Goal: Task Accomplishment & Management: Manage account settings

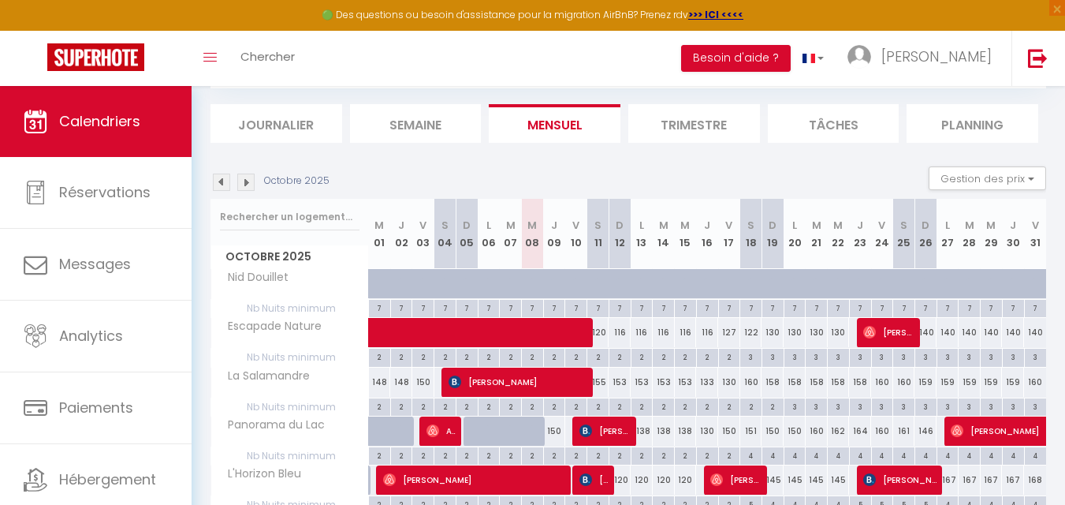
scroll to position [237, 0]
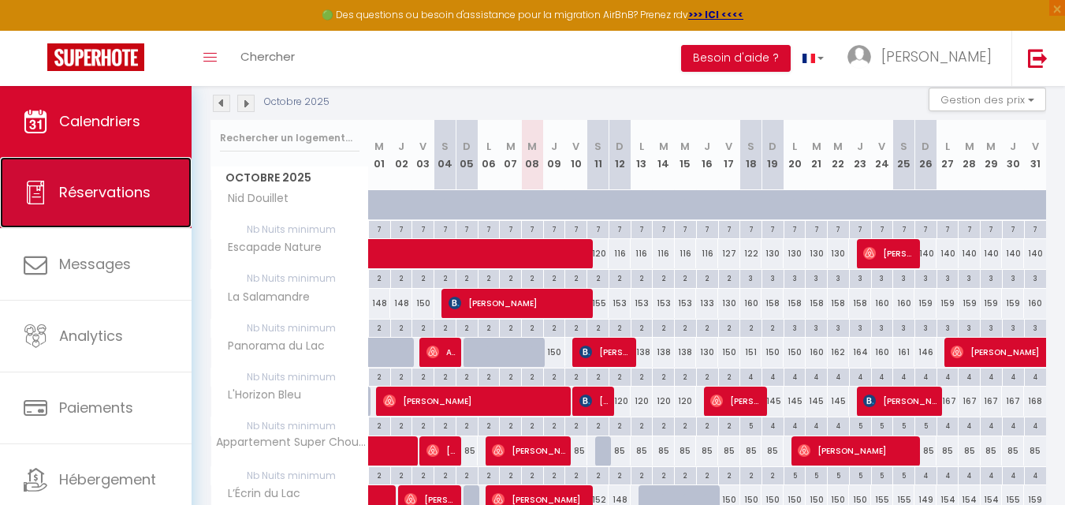
click at [94, 199] on span "Réservations" at bounding box center [104, 192] width 91 height 20
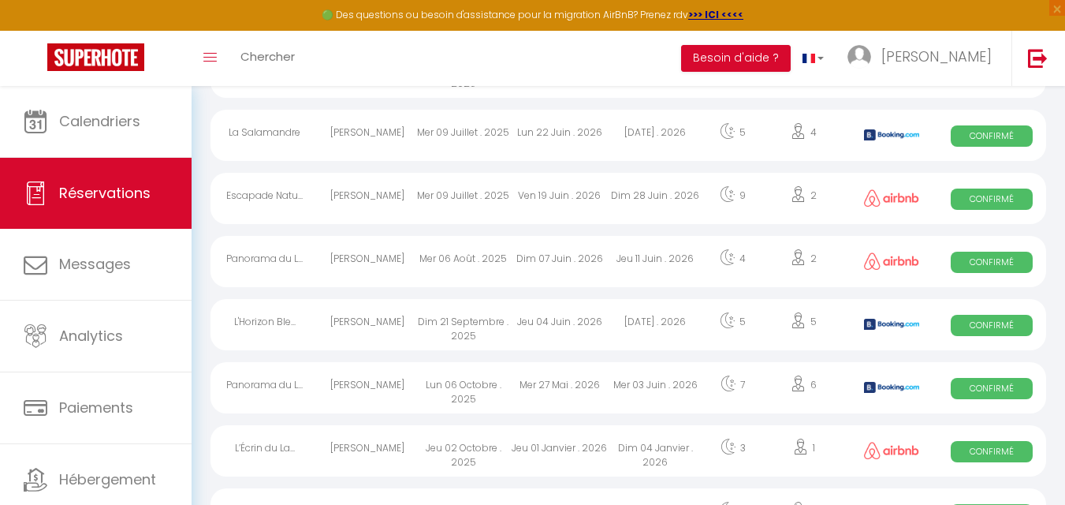
scroll to position [1078, 0]
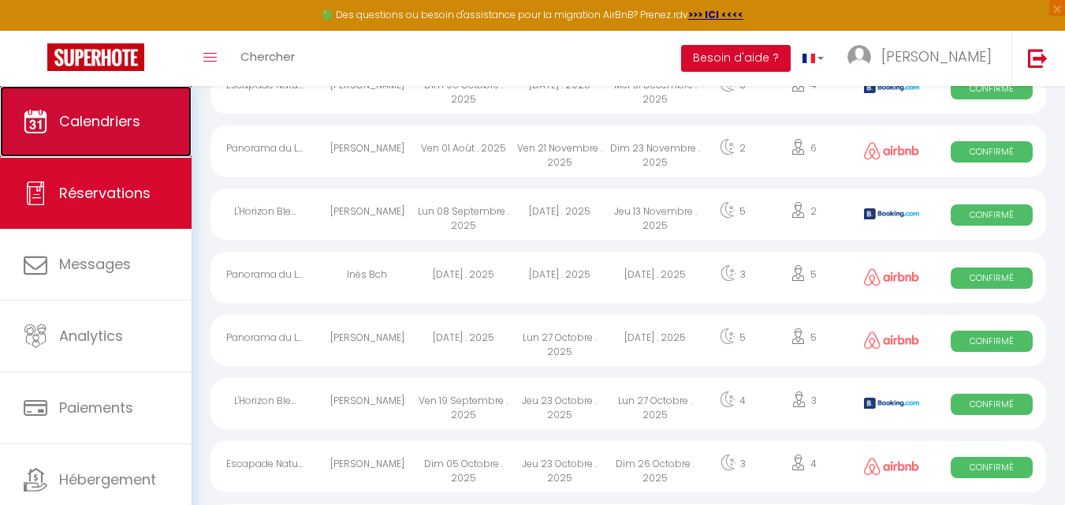
click at [99, 129] on span "Calendriers" at bounding box center [99, 121] width 81 height 20
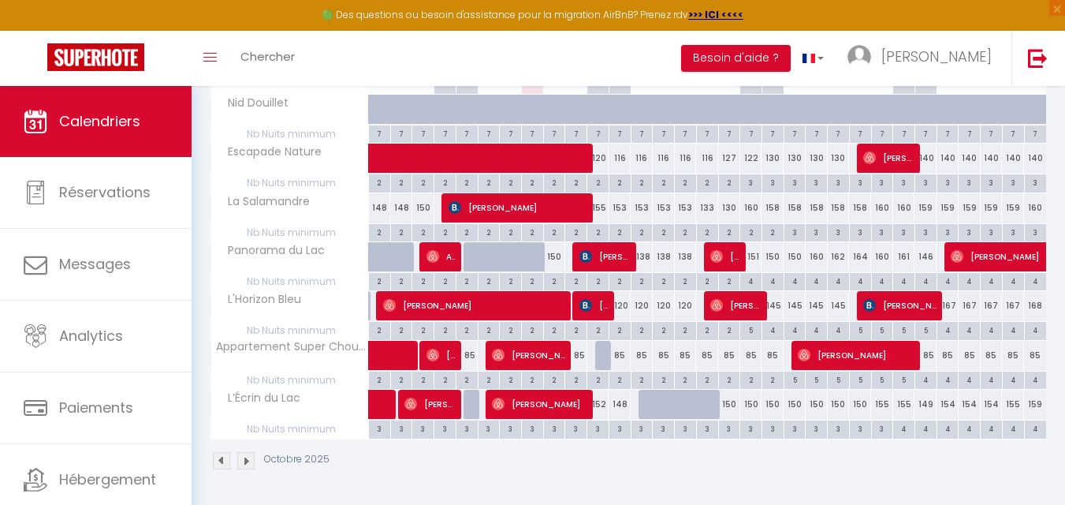
scroll to position [253, 0]
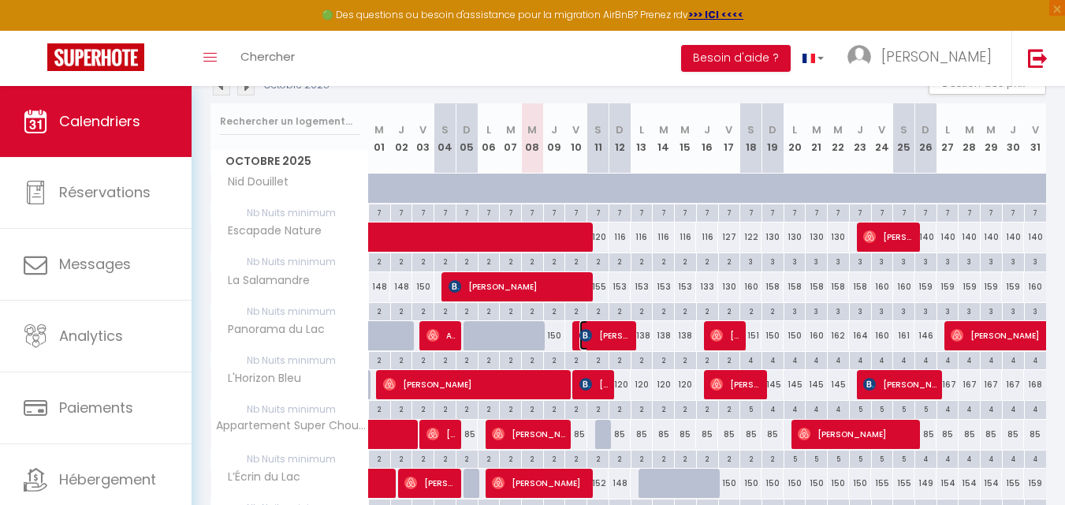
click at [609, 337] on span "[PERSON_NAME]" at bounding box center [605, 335] width 51 height 30
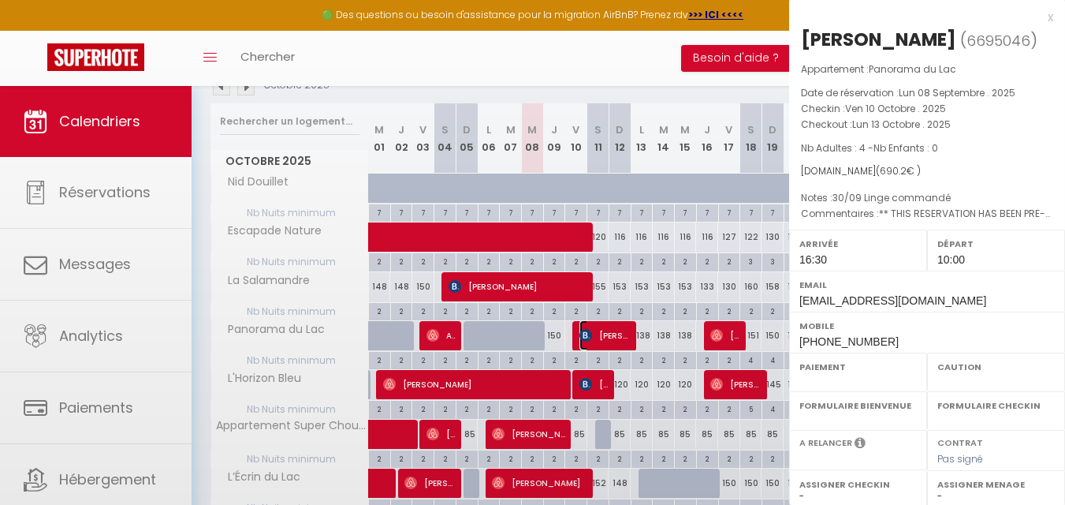
select select "OK"
select select "KO"
select select "1"
select select "0"
select select "1"
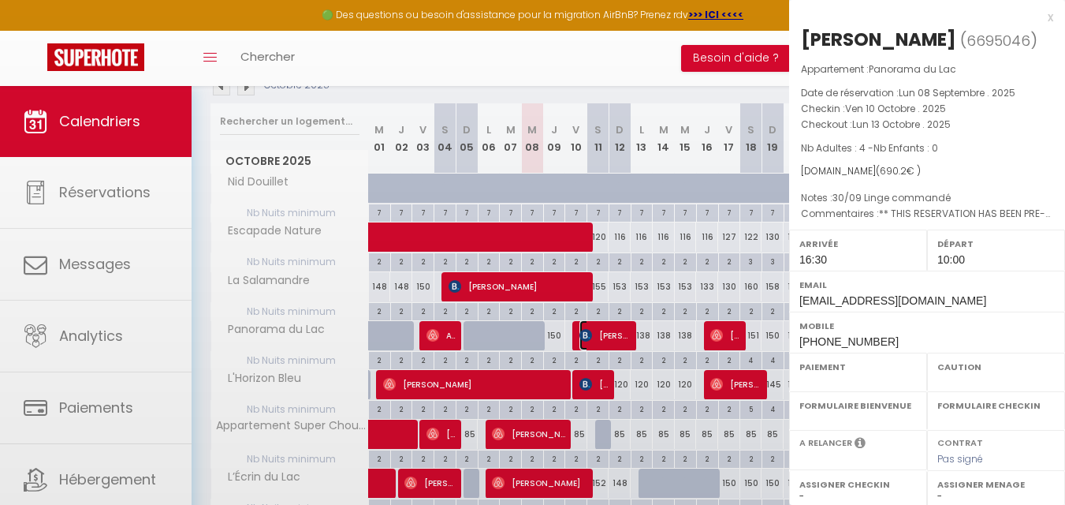
select select
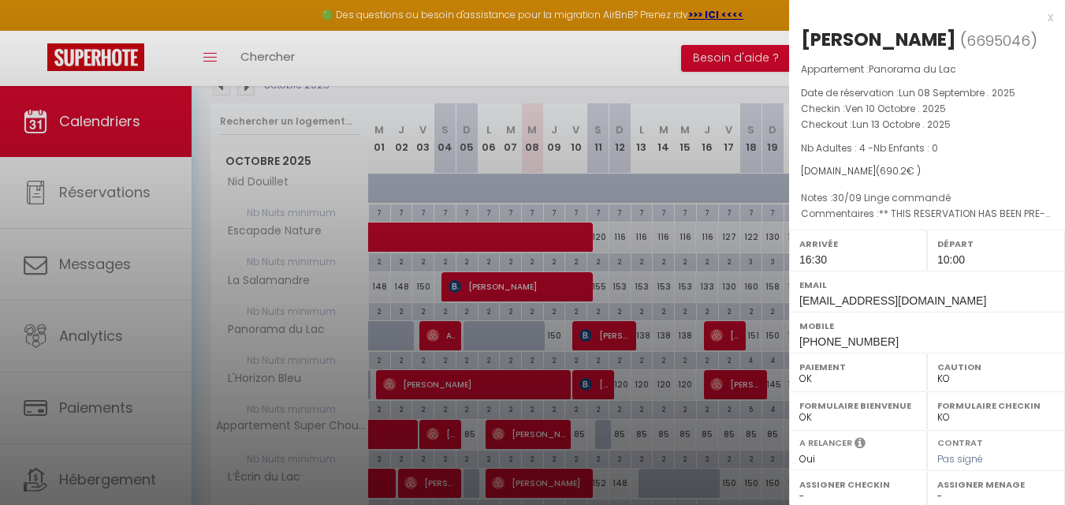
click at [609, 337] on div at bounding box center [532, 252] width 1065 height 505
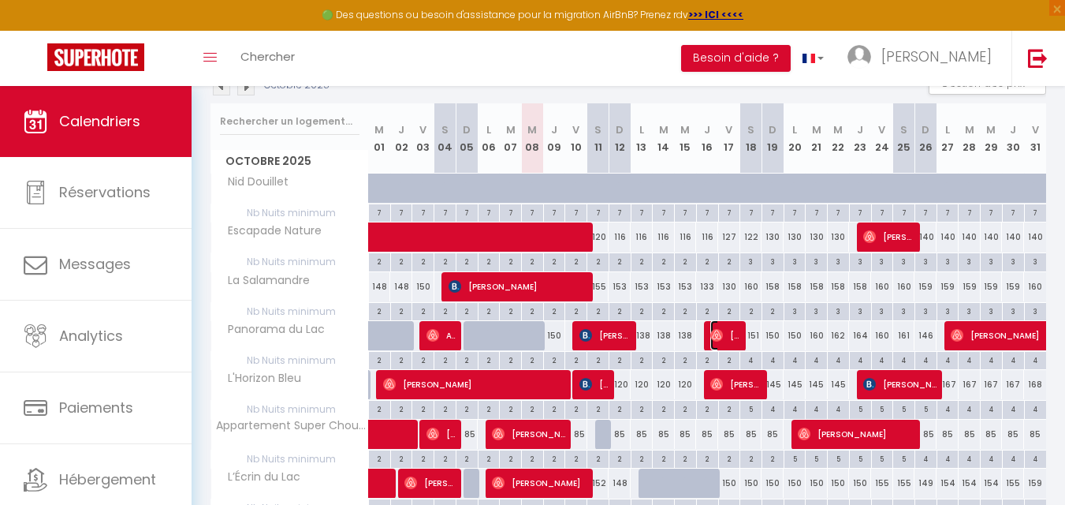
click at [725, 340] on span "[PERSON_NAME]" at bounding box center [724, 335] width 29 height 30
select select "OK"
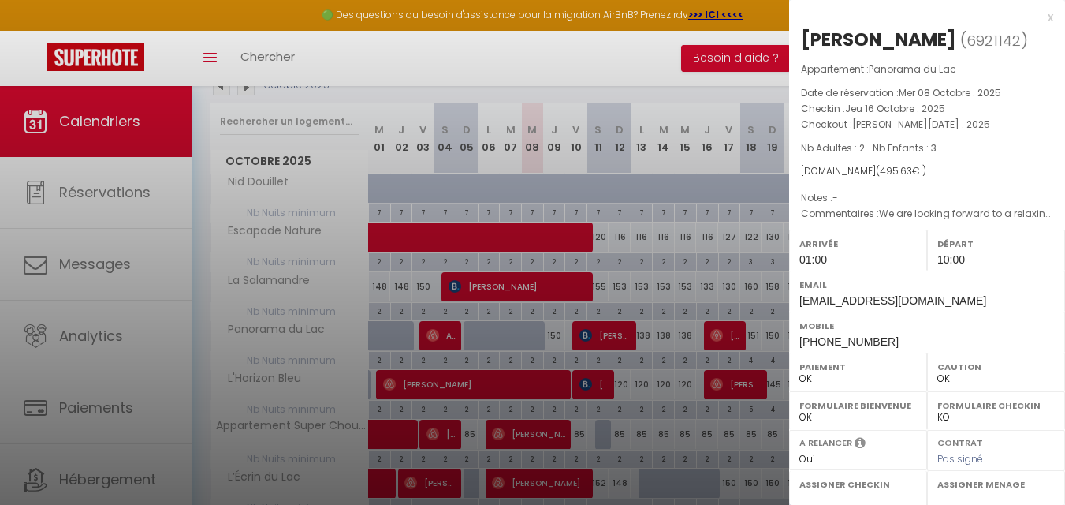
click at [680, 73] on div at bounding box center [532, 252] width 1065 height 505
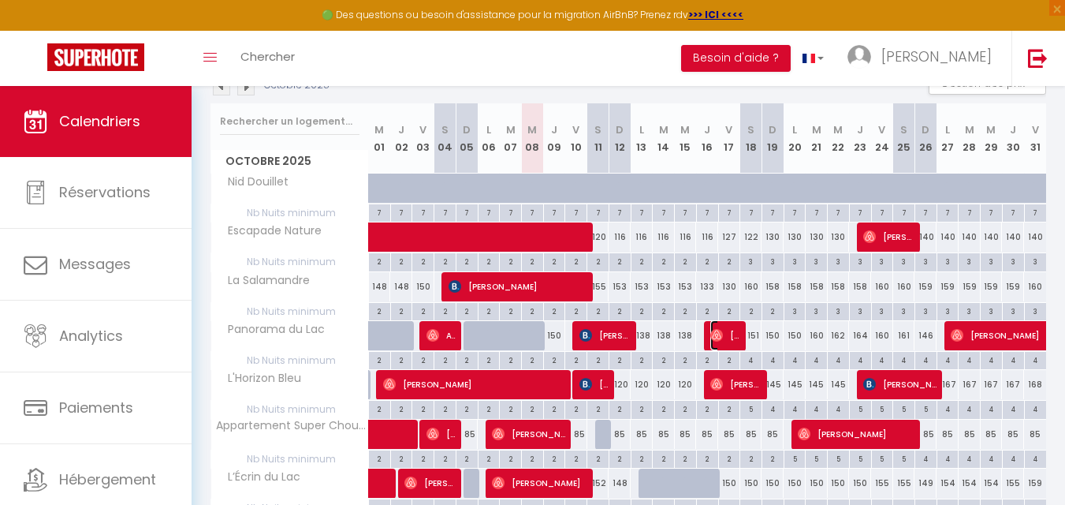
click at [732, 337] on span "[PERSON_NAME]" at bounding box center [724, 335] width 29 height 30
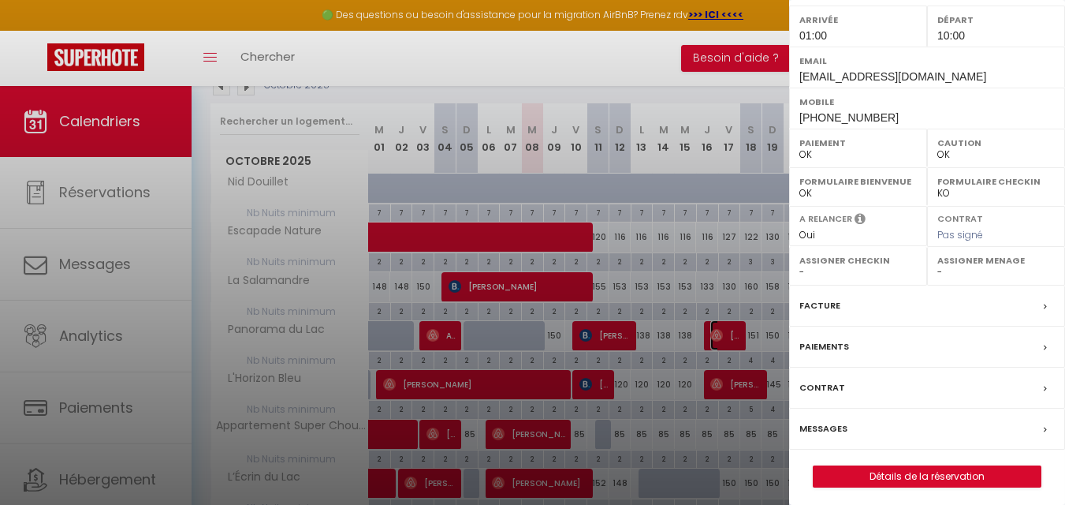
scroll to position [230, 0]
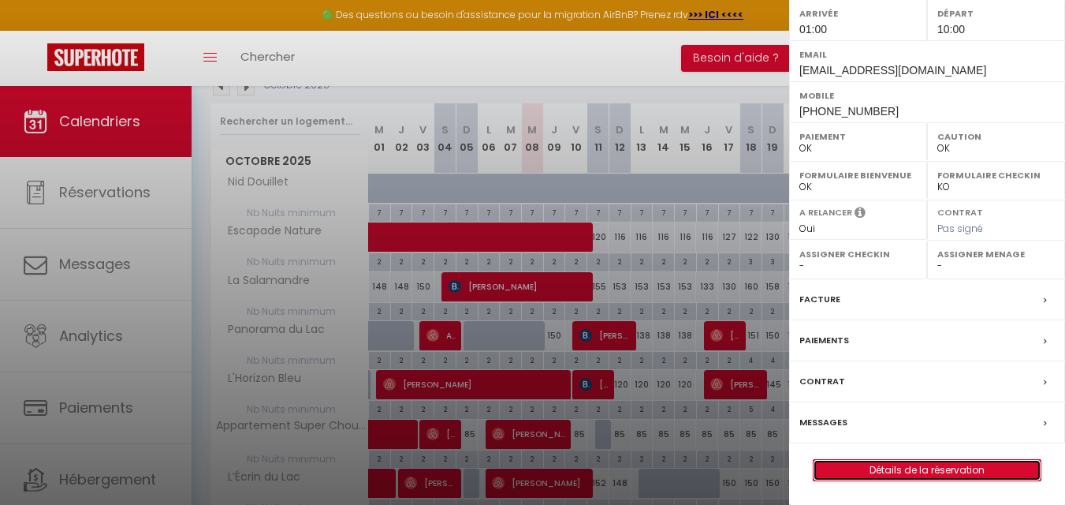
click at [964, 465] on link "Détails de la réservation" at bounding box center [927, 470] width 227 height 21
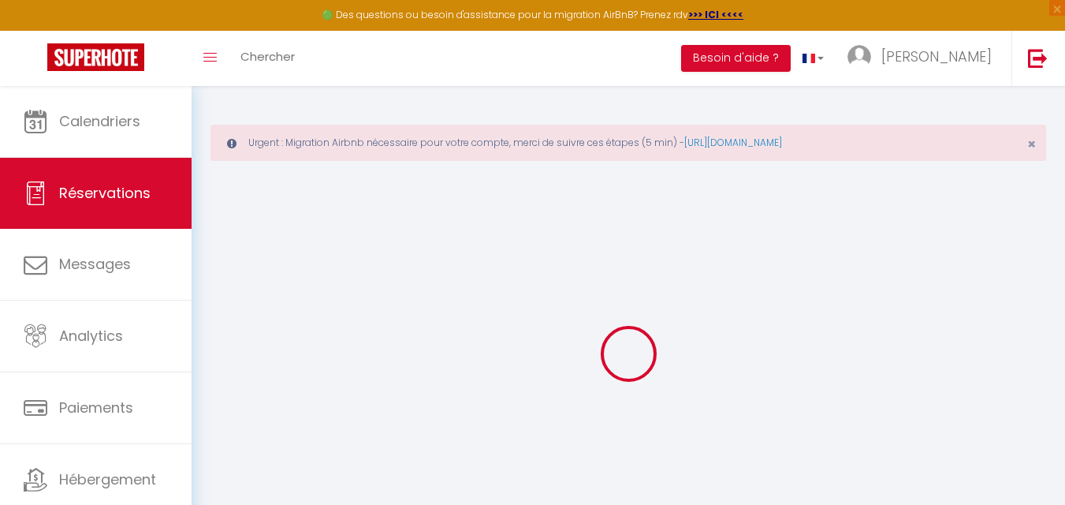
select select
checkbox input "false"
type textarea "We are looking forward to a relaxing weekend as a family."
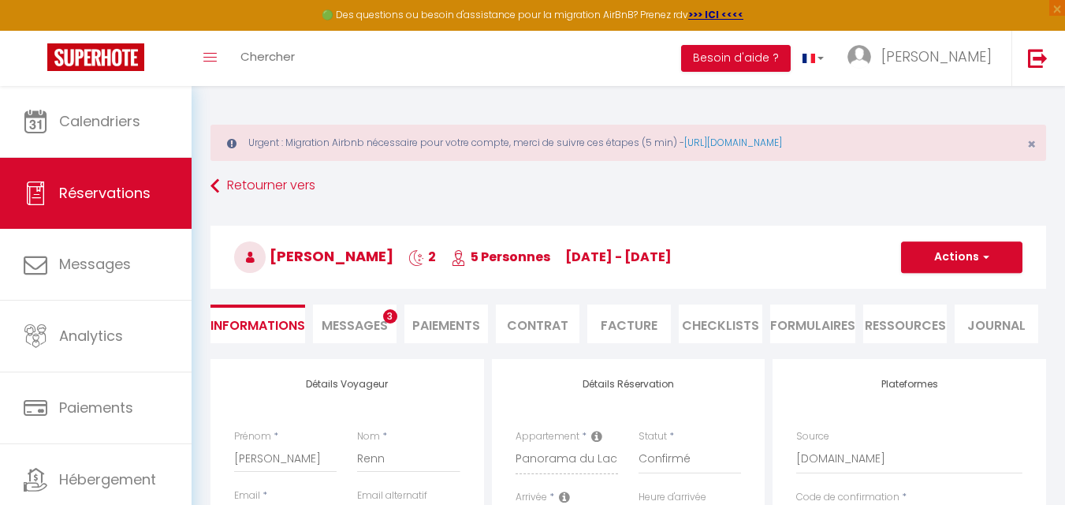
select select
type input "175"
type input "6.29"
select select
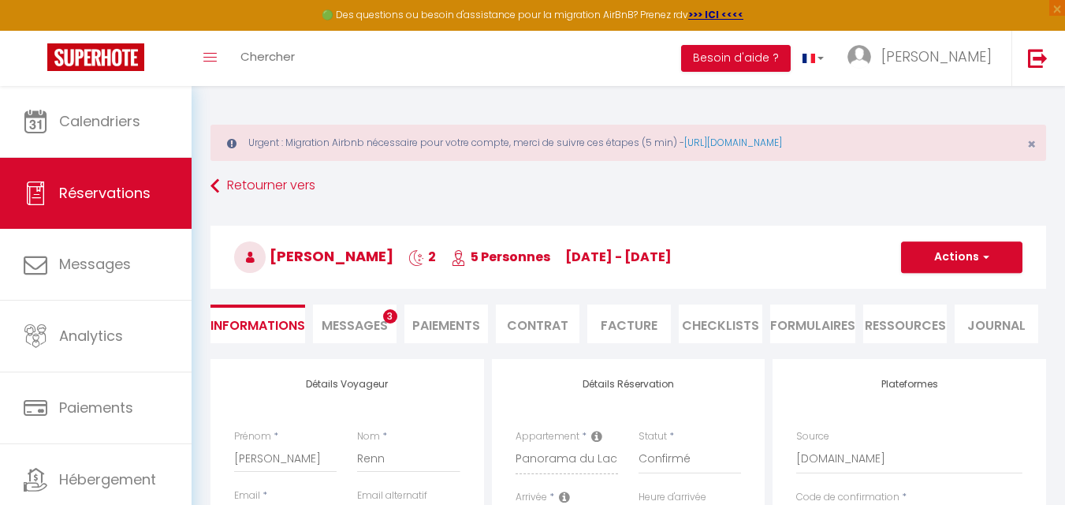
checkbox input "false"
select select
checkbox input "false"
select select "01:00"
select select "10:00"
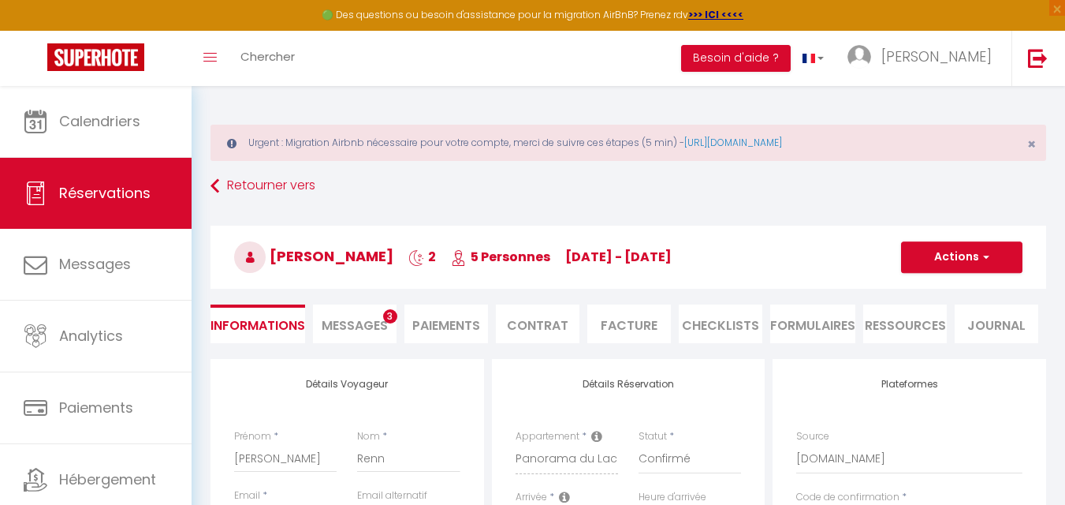
click at [366, 324] on span "Messages" at bounding box center [355, 325] width 66 height 18
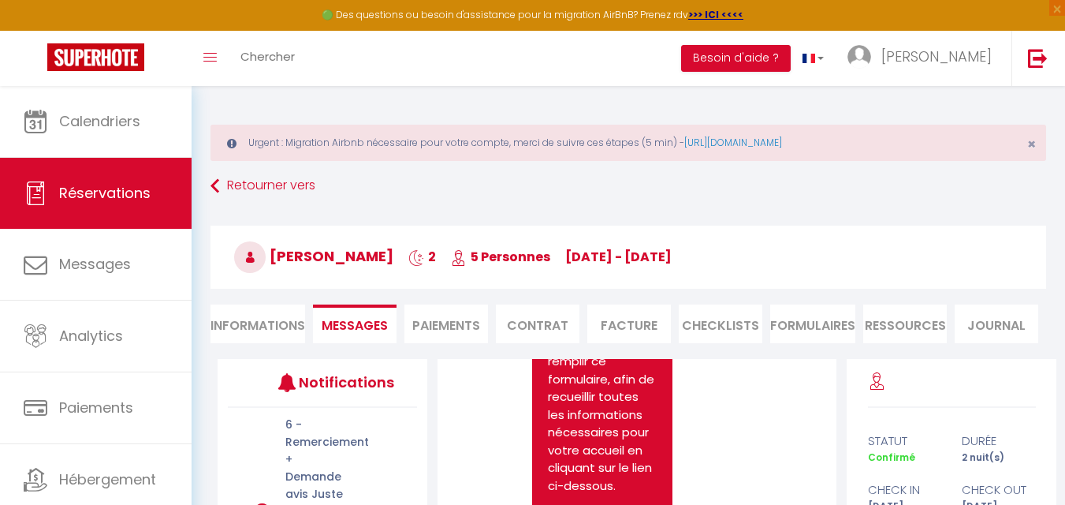
click at [282, 325] on li "Informations" at bounding box center [258, 323] width 95 height 39
select select
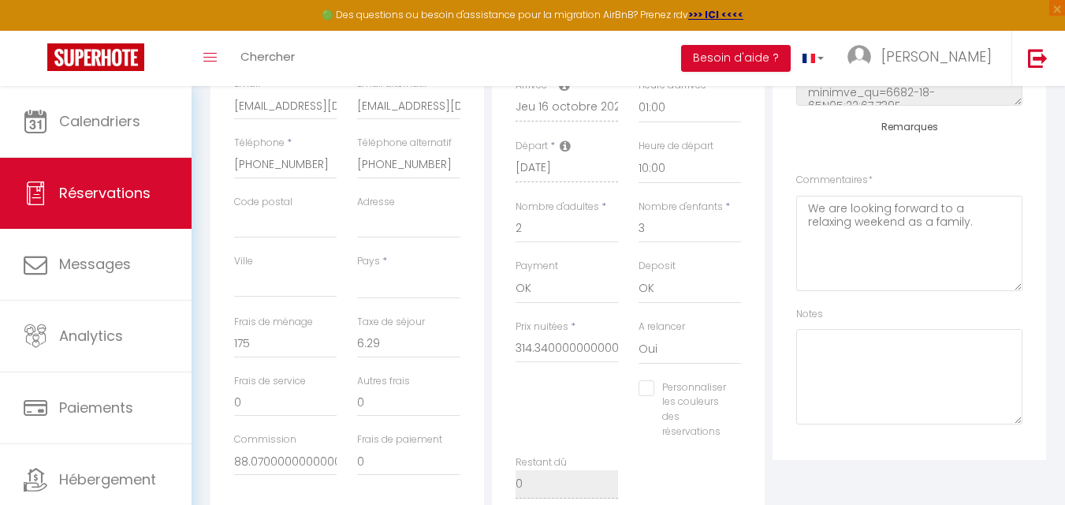
scroll to position [552, 0]
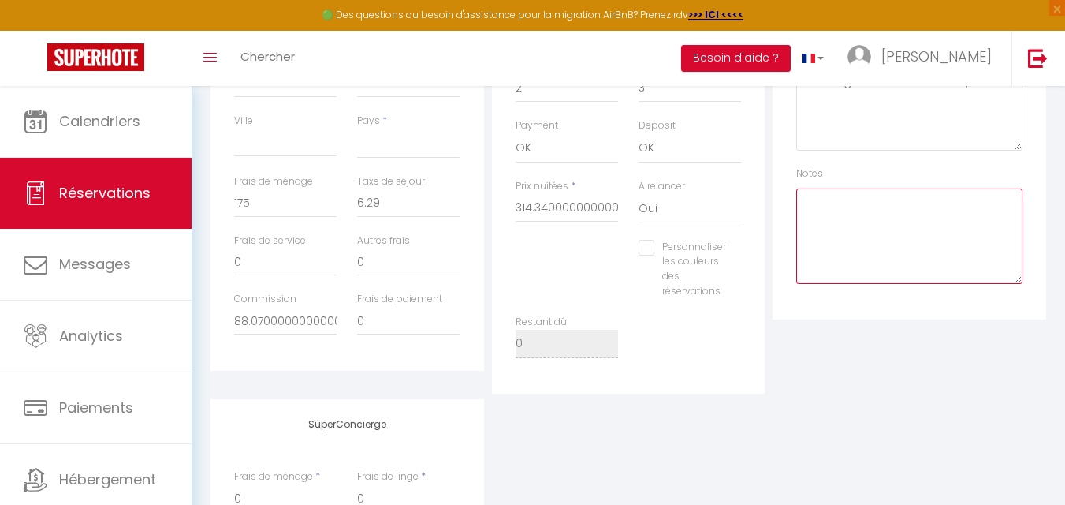
click at [830, 220] on textarea at bounding box center [909, 235] width 226 height 95
type textarea "8/10"
select select
checkbox input "false"
type textarea "8/10"
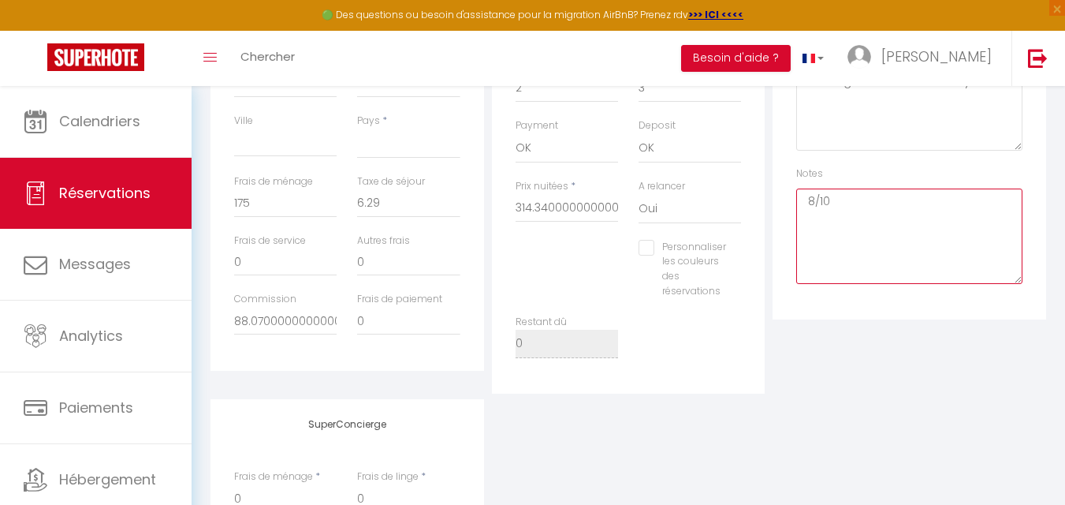
select select
checkbox input "false"
select select
checkbox input "false"
select select
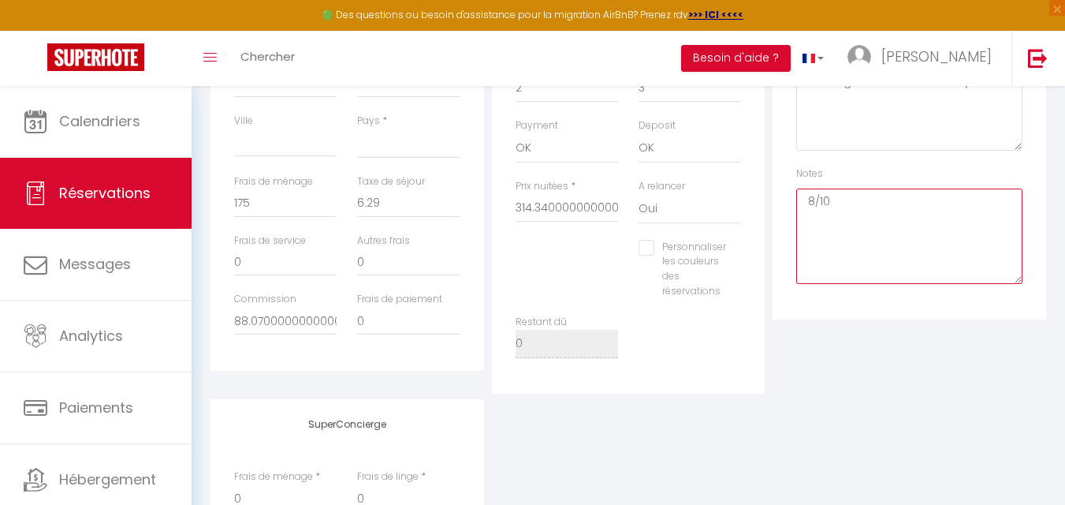
checkbox input "false"
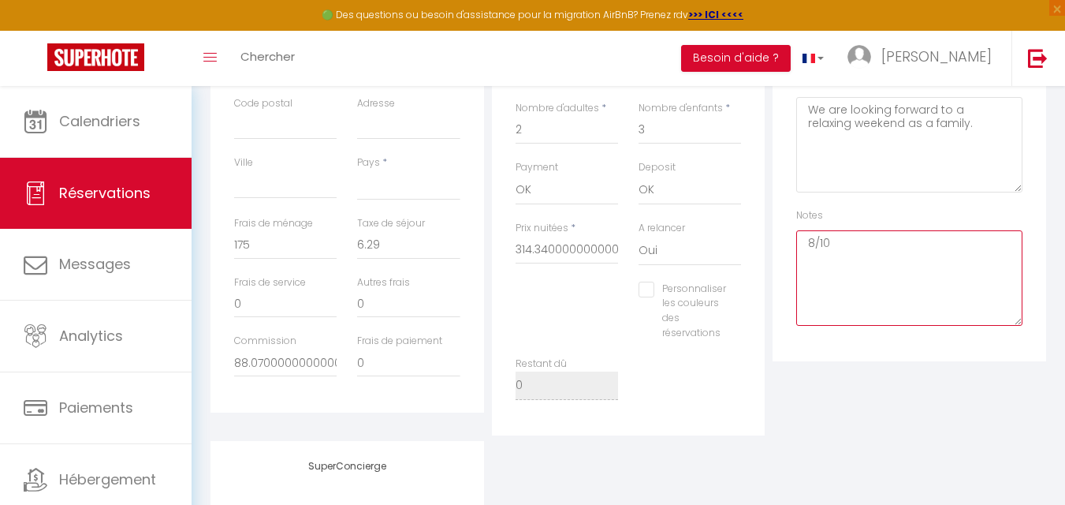
scroll to position [473, 0]
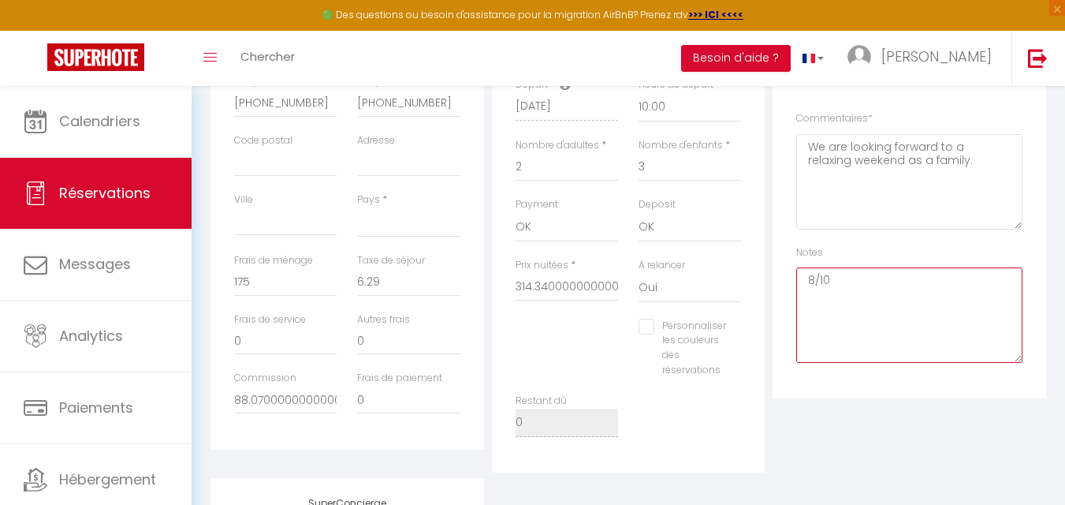
select select
checkbox input "false"
select select
checkbox input "false"
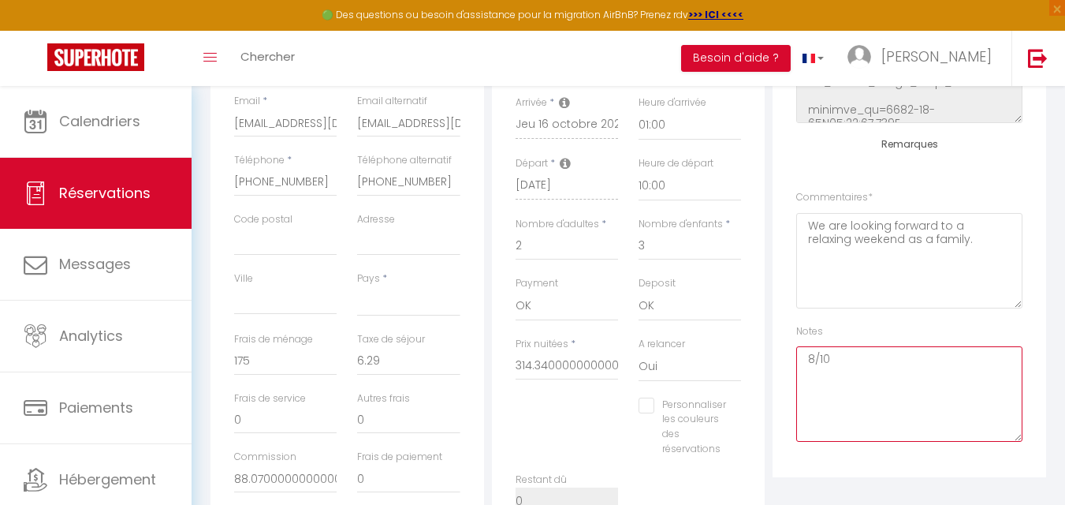
scroll to position [315, 0]
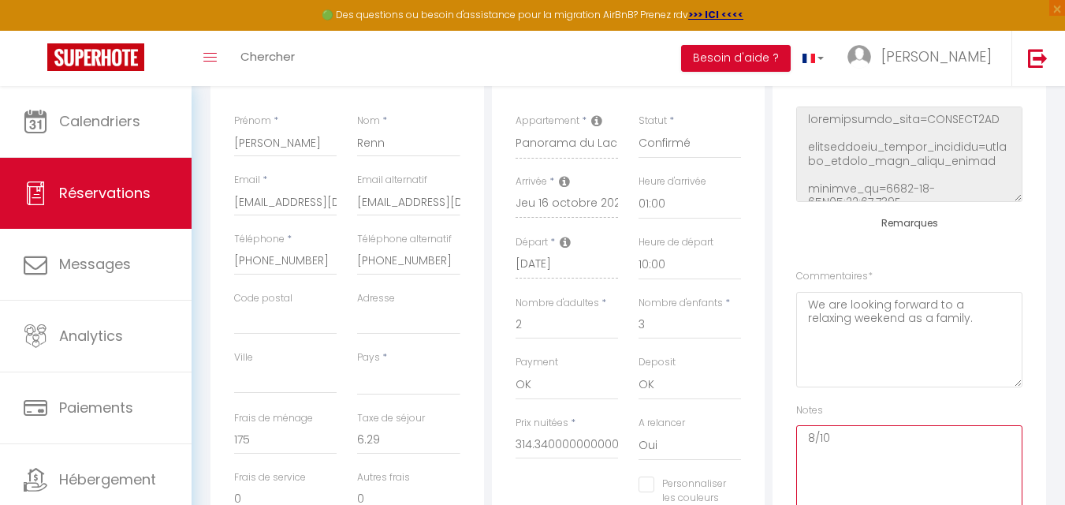
select select
checkbox input "false"
select select
checkbox input "false"
select select
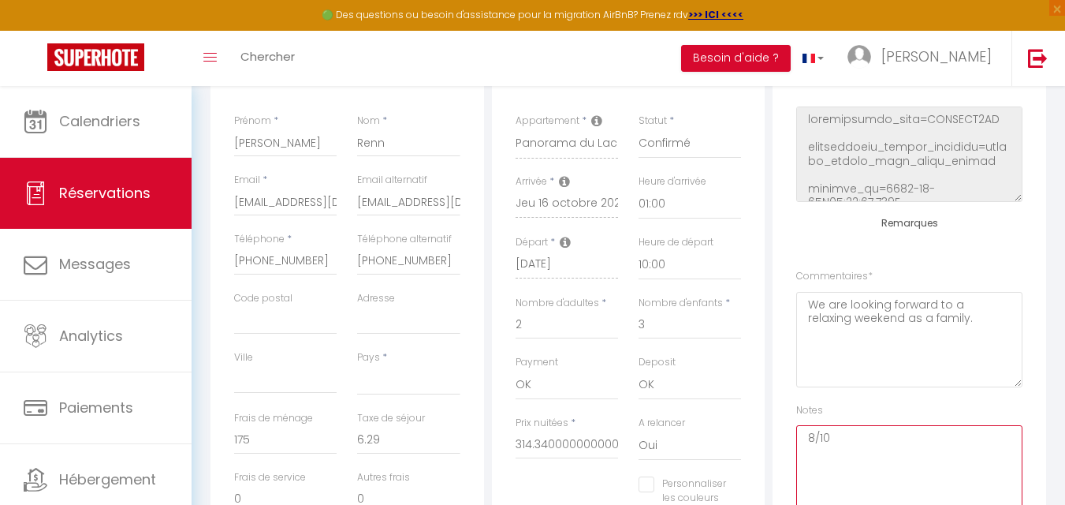
checkbox input "false"
select select
checkbox input "false"
select select
checkbox input "false"
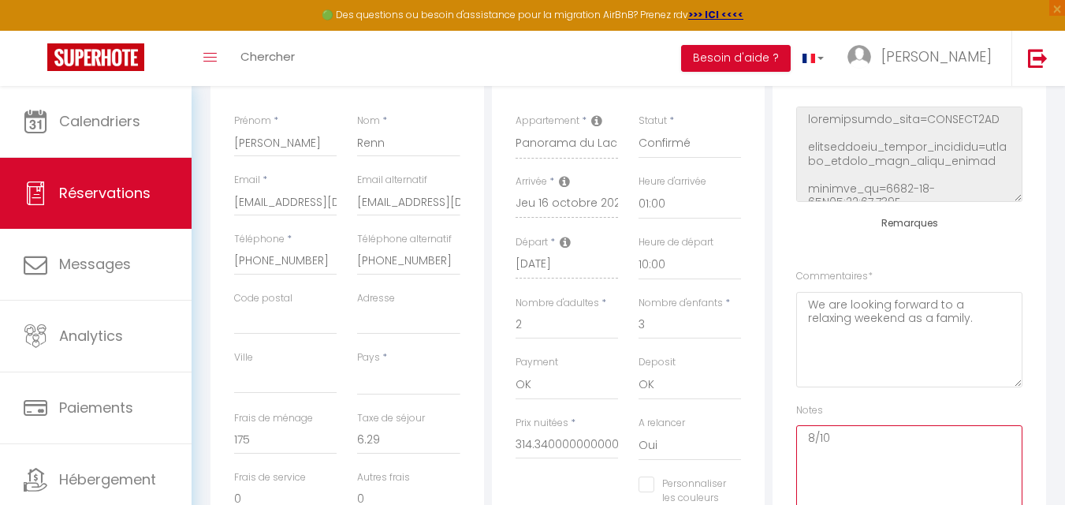
select select
checkbox input "false"
select select
checkbox input "false"
select select
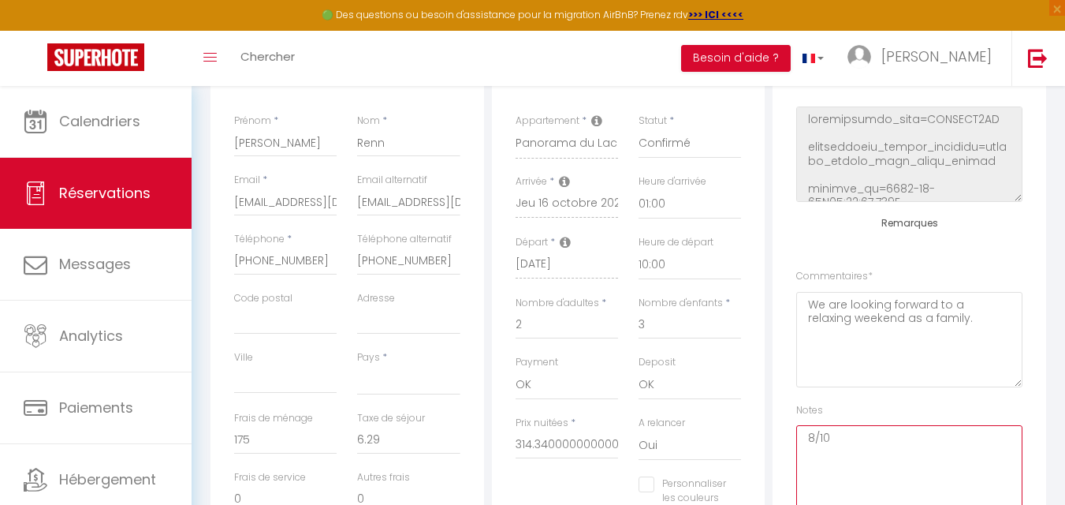
checkbox input "false"
select select
checkbox input "false"
select select
checkbox input "false"
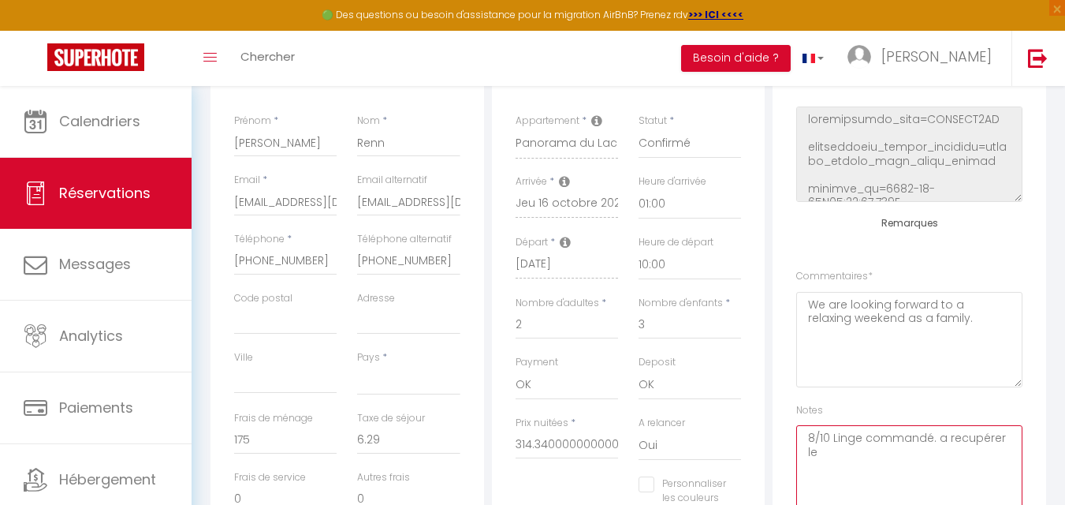
type textarea "8/10 Linge commandé. a recupérer le"
select select
checkbox input "false"
type textarea "8/10 Linge commandé. a recupérer le 14"
select select
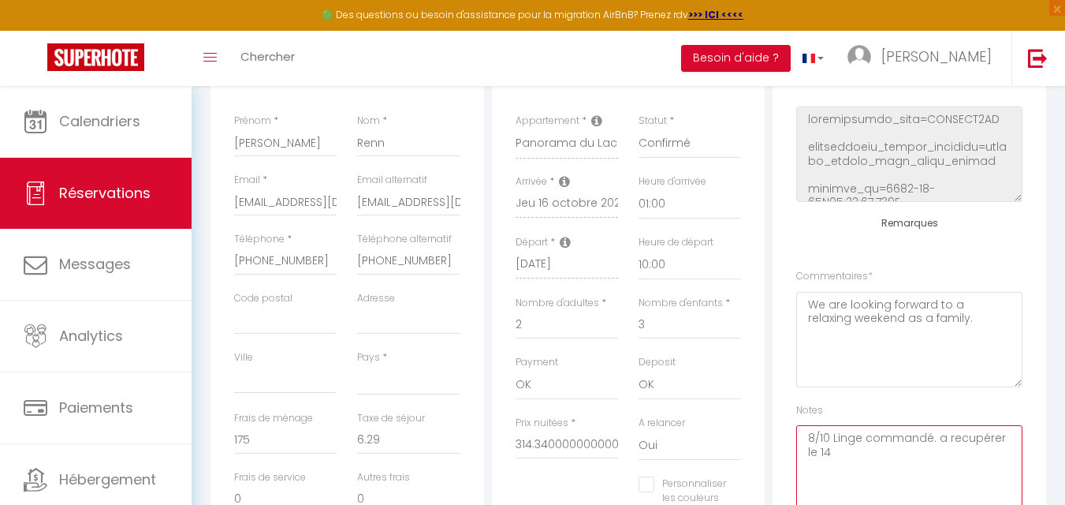
checkbox input "false"
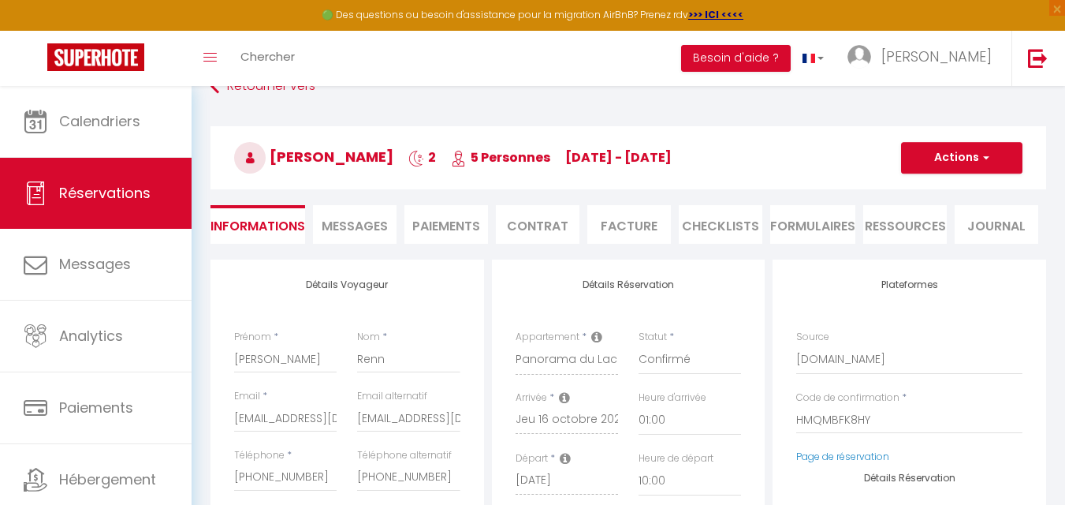
scroll to position [0, 0]
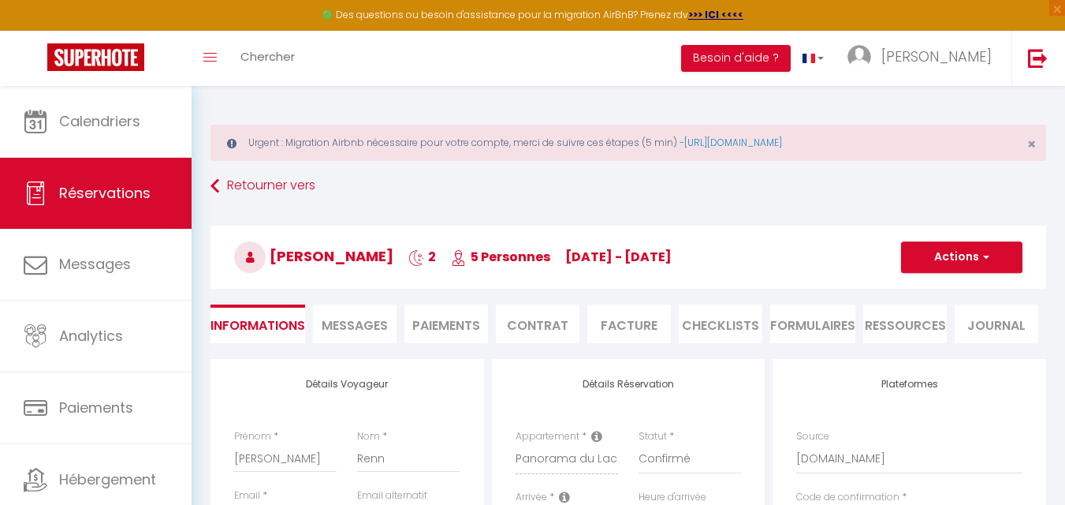
type textarea "8/10 Linge commandé. a récupérer le 14 et restituer le 21/10"
click at [990, 252] on button "Actions" at bounding box center [961, 257] width 121 height 32
click at [949, 291] on link "Enregistrer" at bounding box center [946, 292] width 125 height 21
select select "not_cancelled"
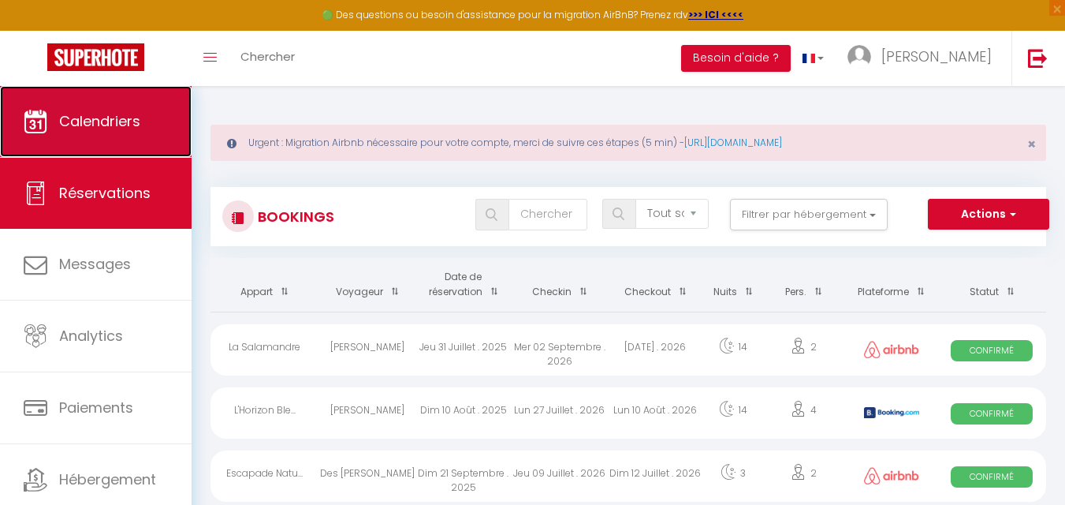
click at [128, 114] on span "Calendriers" at bounding box center [99, 121] width 81 height 20
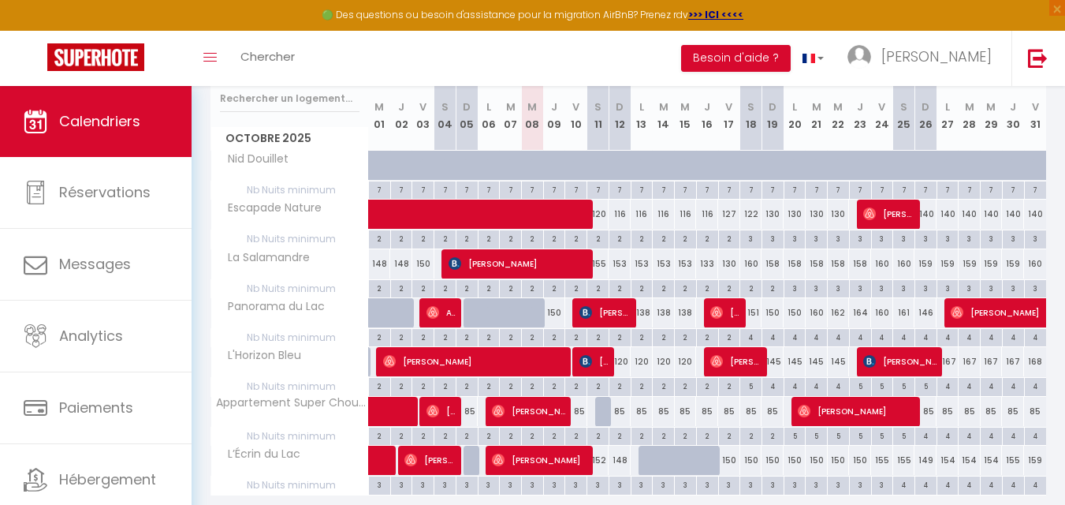
scroll to position [332, 0]
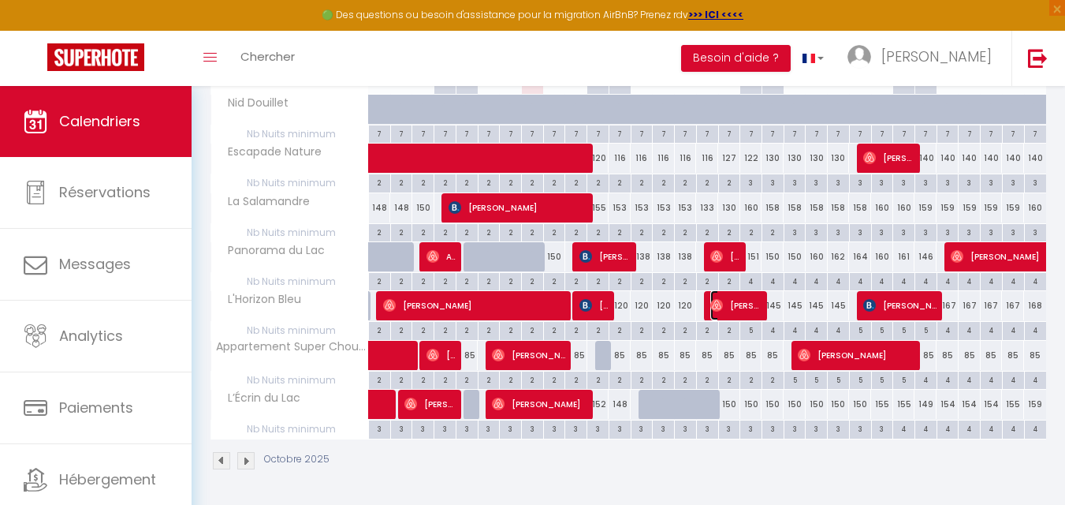
click at [733, 308] on span "[PERSON_NAME]" at bounding box center [735, 305] width 51 height 30
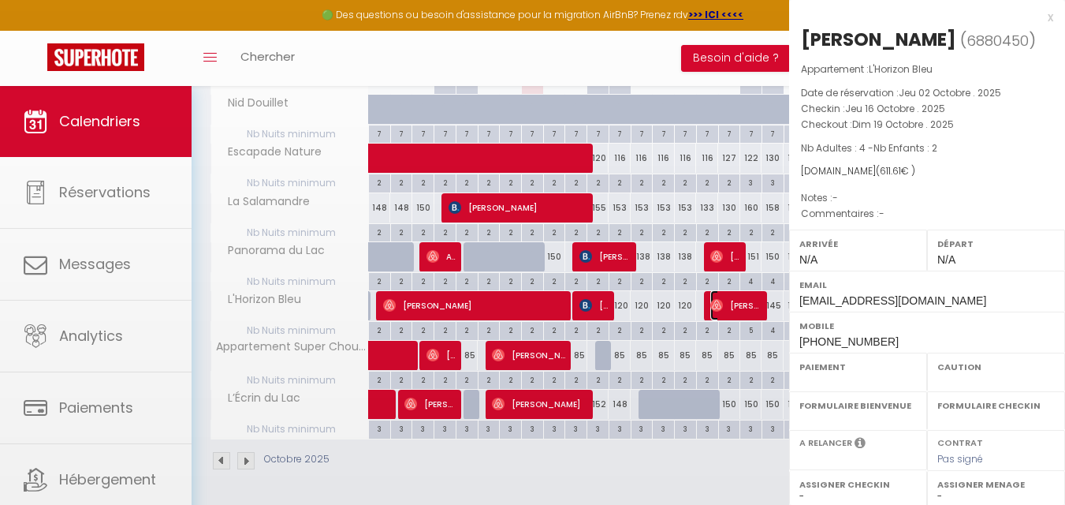
select select "OK"
select select "0"
select select "1"
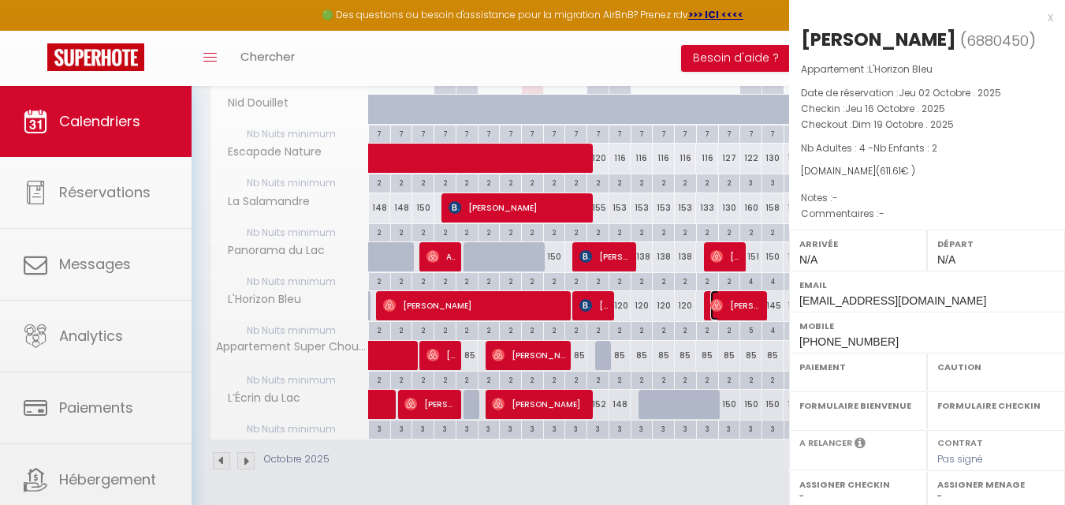
select select
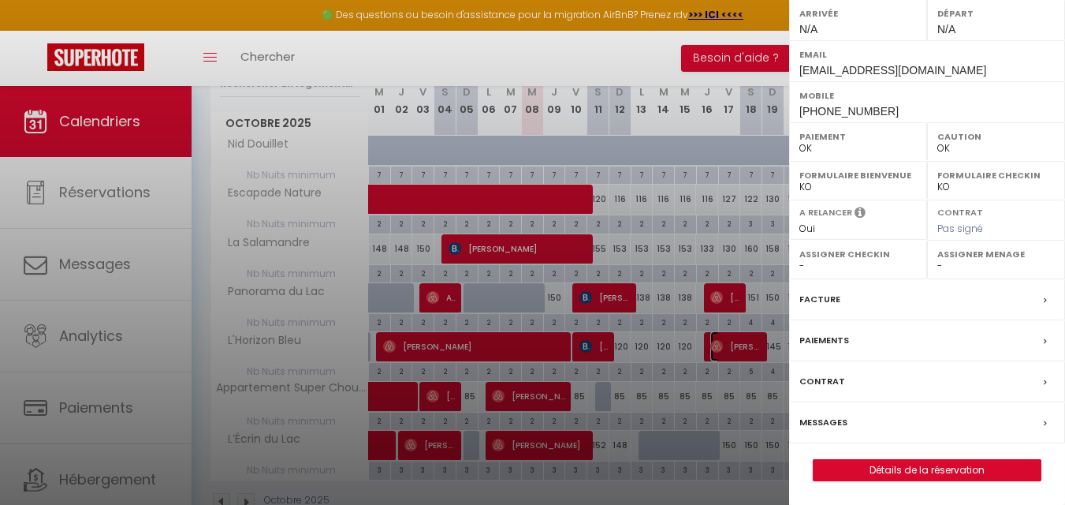
scroll to position [253, 0]
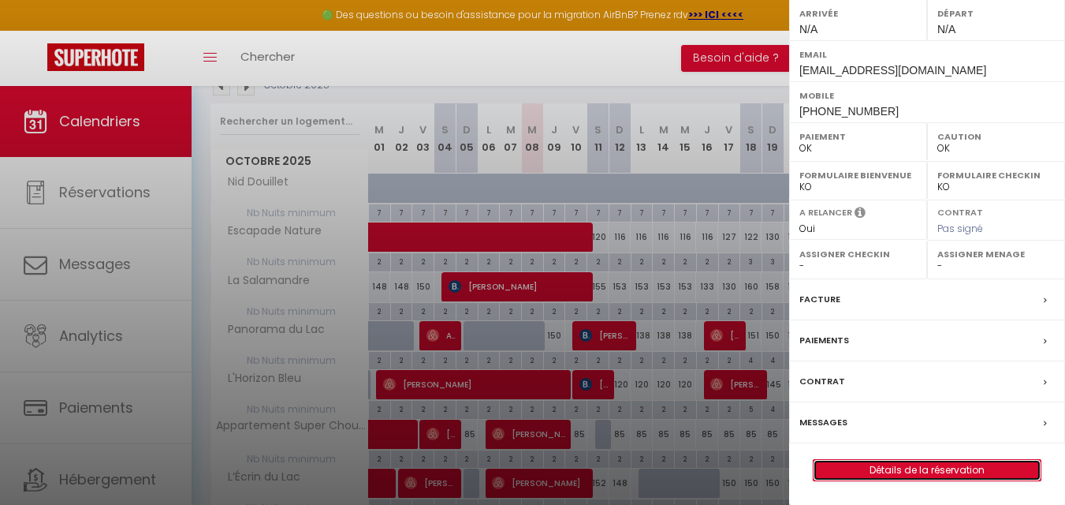
click at [899, 468] on link "Détails de la réservation" at bounding box center [927, 470] width 227 height 21
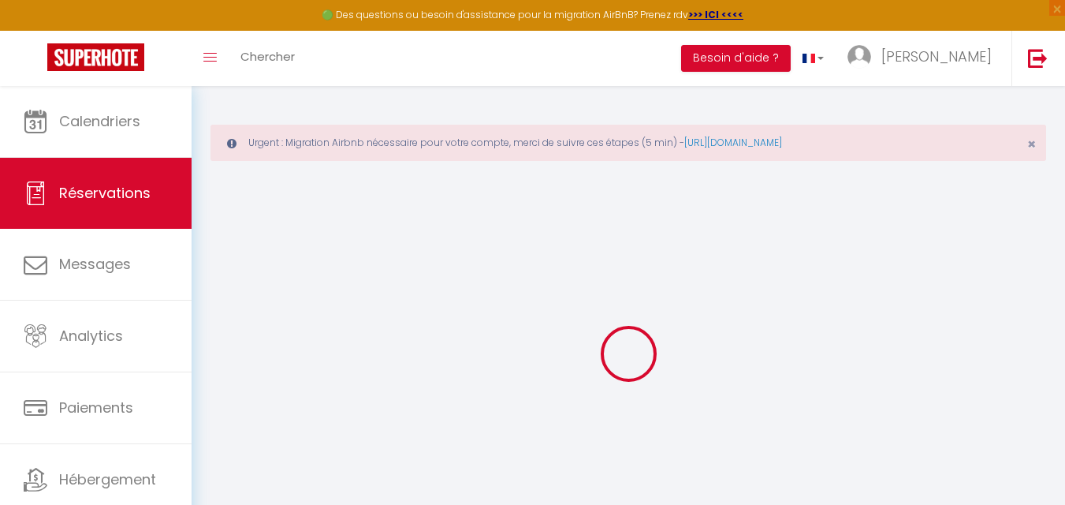
type input "[PERSON_NAME]"
type input "Sadek"
type input "[EMAIL_ADDRESS][DOMAIN_NAME]"
type input "[PHONE_NUMBER]"
select select
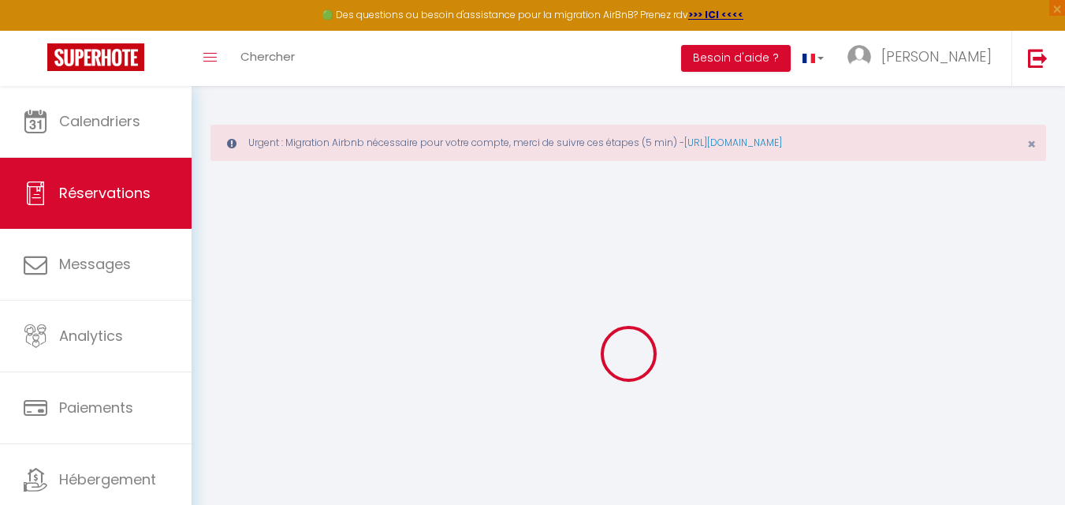
type input "107.5"
select select "60102"
select select "1"
select select
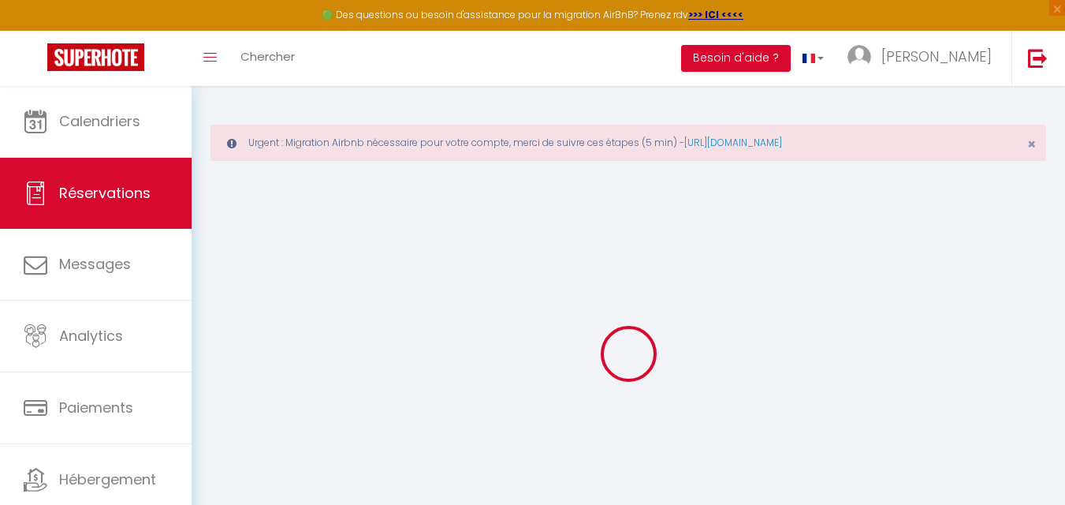
type input "4"
type input "2"
select select "12"
select select
type input "432.2"
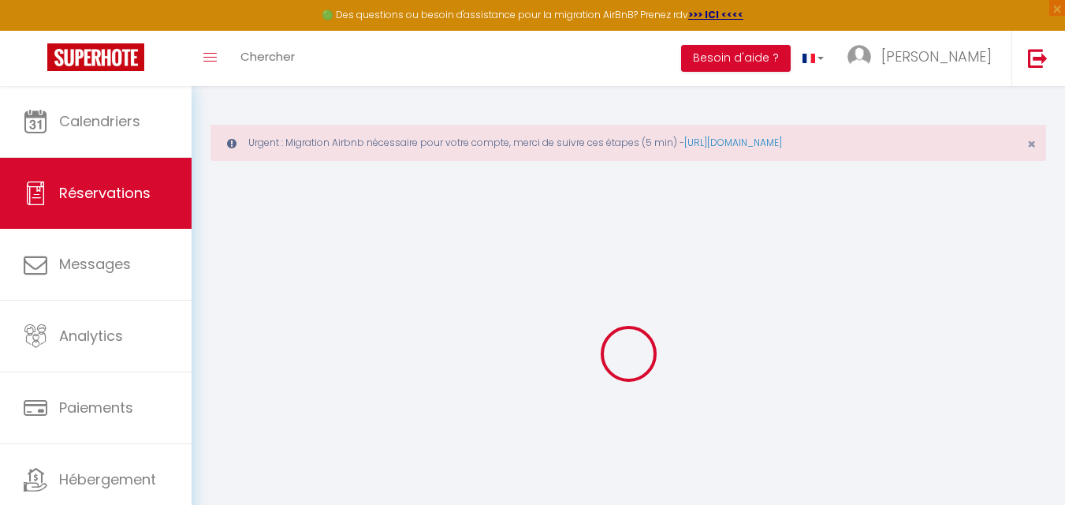
checkbox input "false"
type input "0"
select select "1"
type input "0"
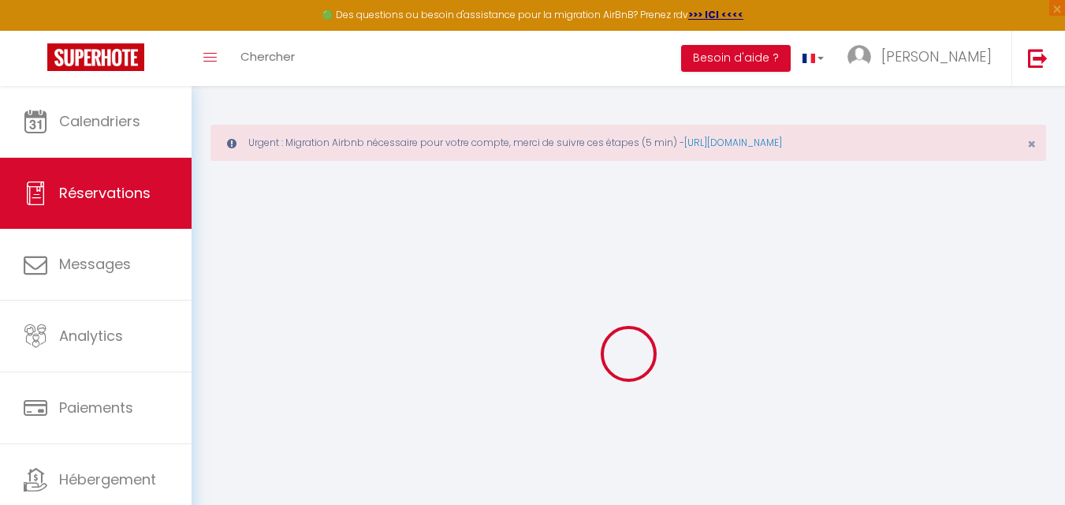
type input "0"
select select
select select "15"
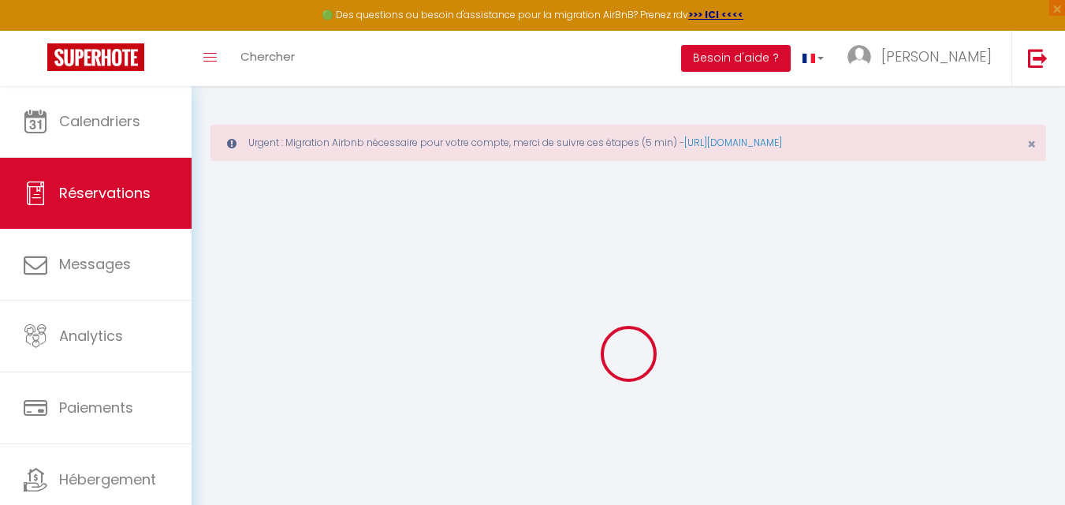
checkbox input "false"
select select
checkbox input "false"
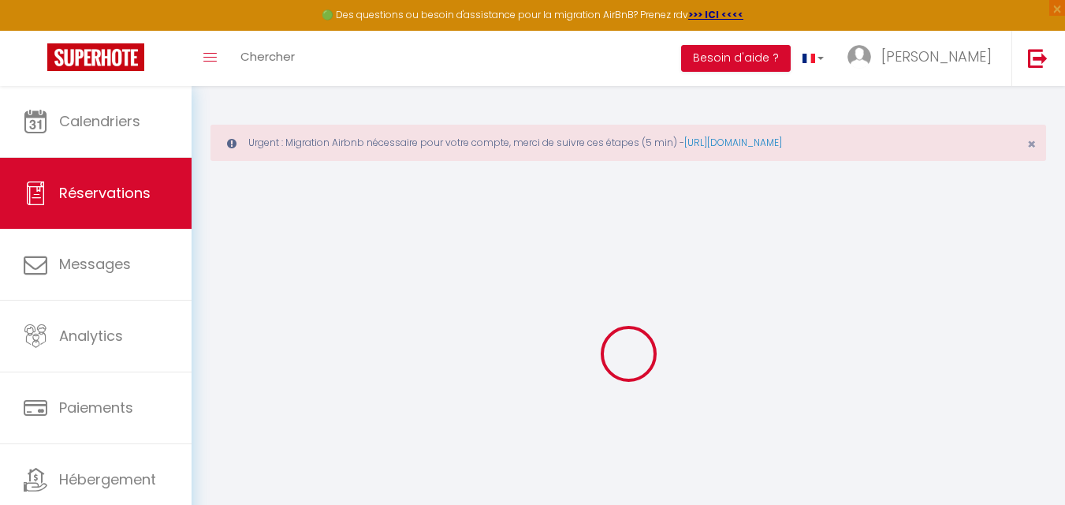
select select
checkbox input "false"
select select
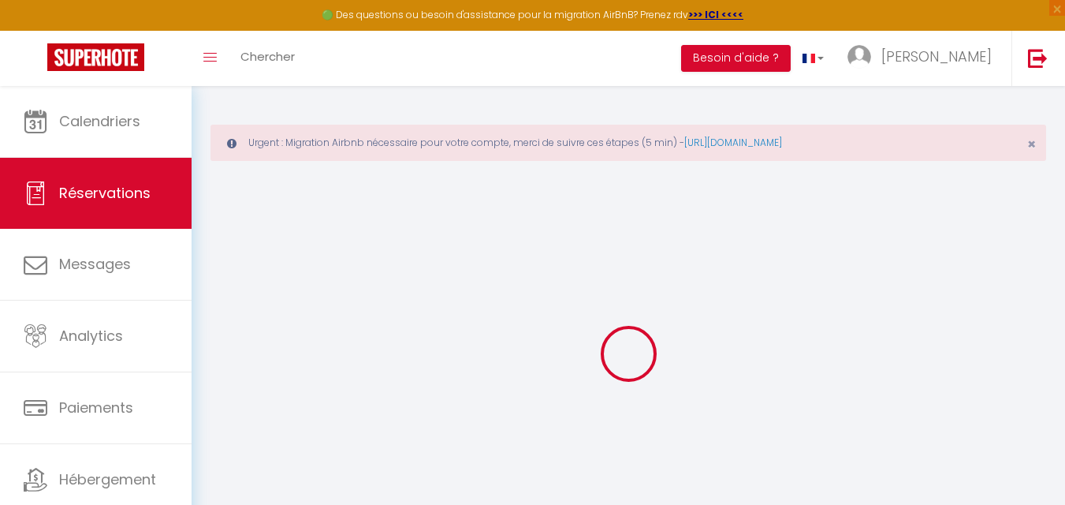
select select
checkbox input "false"
select select
type input "165"
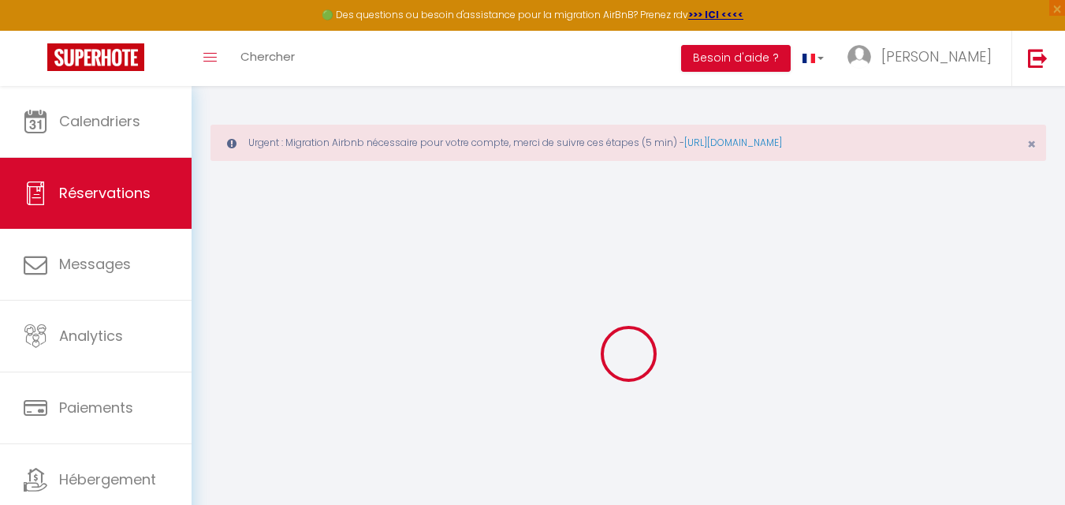
type input "14.41"
select select
checkbox input "false"
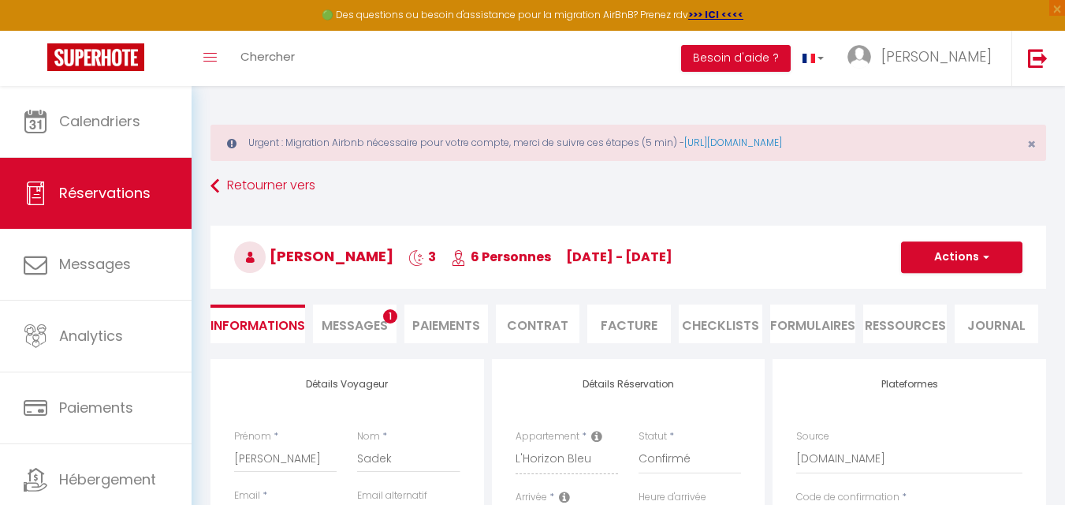
select select
checkbox input "false"
select select
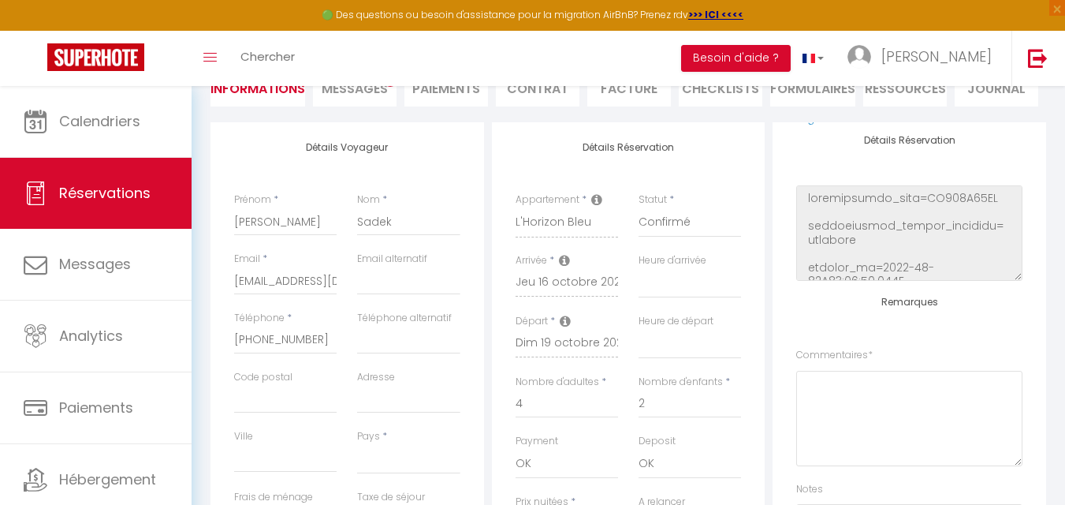
scroll to position [315, 0]
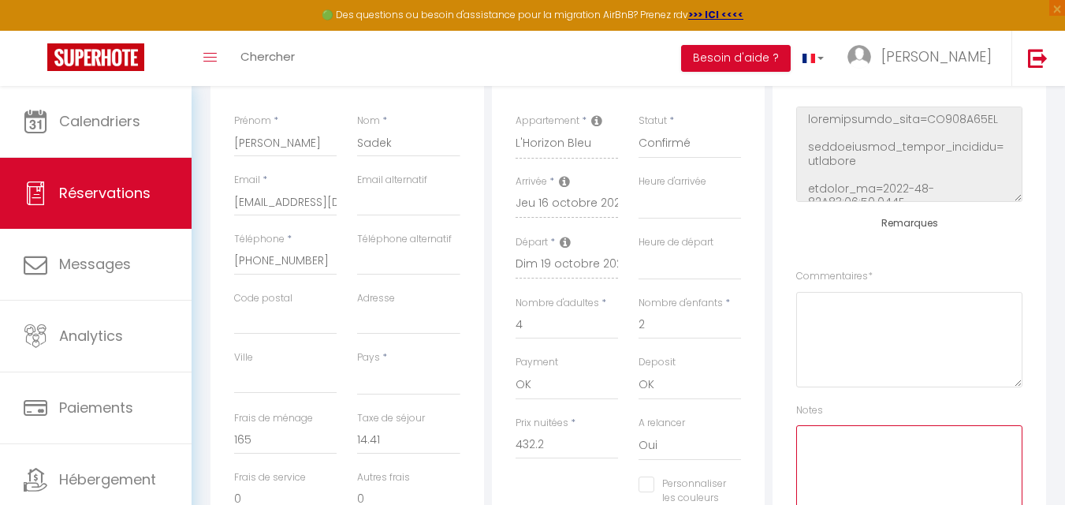
click at [905, 466] on textarea at bounding box center [909, 472] width 226 height 95
click at [892, 454] on textarea "8/10 Linge commandé, à récupérer le 14/ et restituer le 21/10" at bounding box center [909, 472] width 226 height 95
click at [835, 468] on textarea "8/10 Linge commandé, à récupérer le 14/10 et restituer le 21/10" at bounding box center [909, 472] width 226 height 95
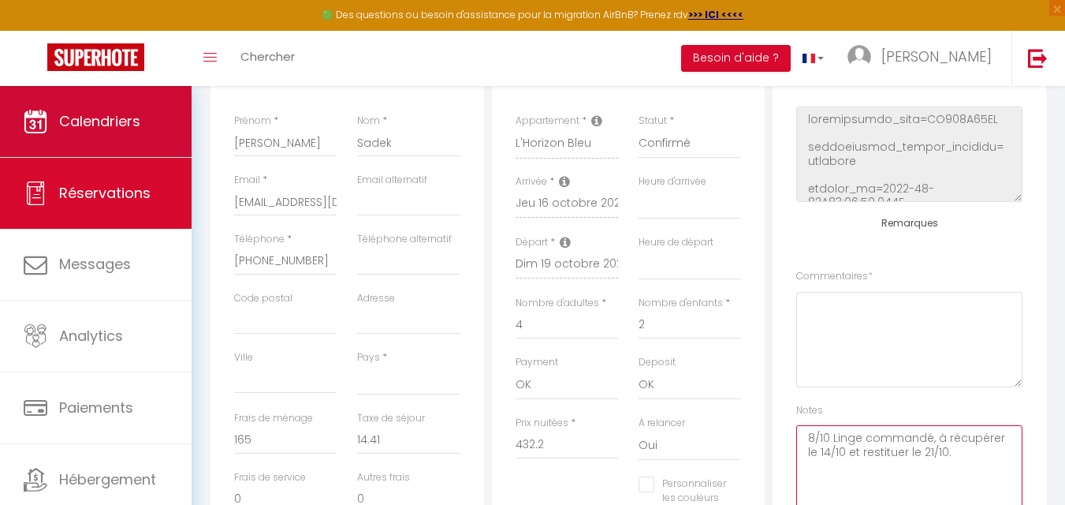
type textarea "8/10 Linge commandé, à récupérer le 14/10 et restituer le 21/10."
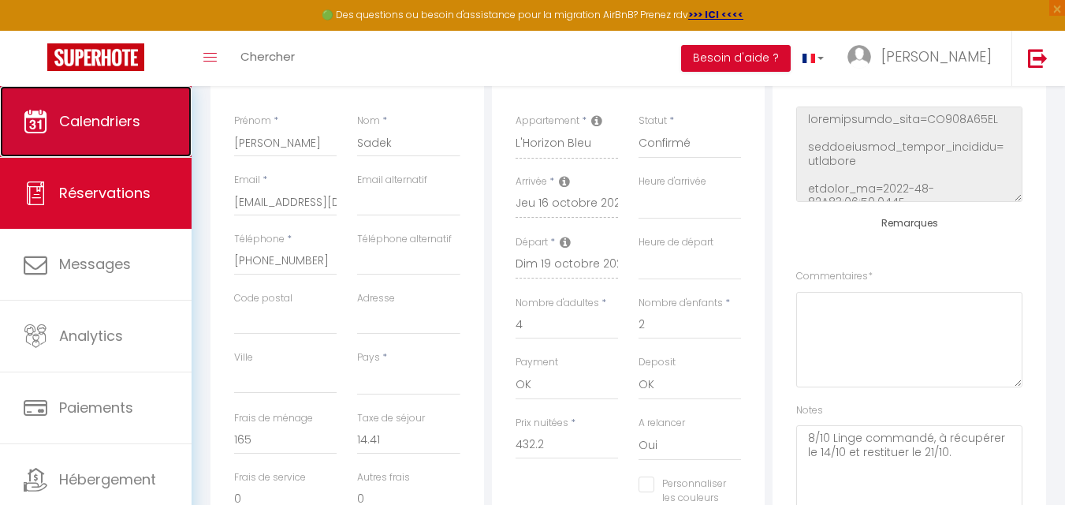
click at [132, 120] on span "Calendriers" at bounding box center [99, 121] width 81 height 20
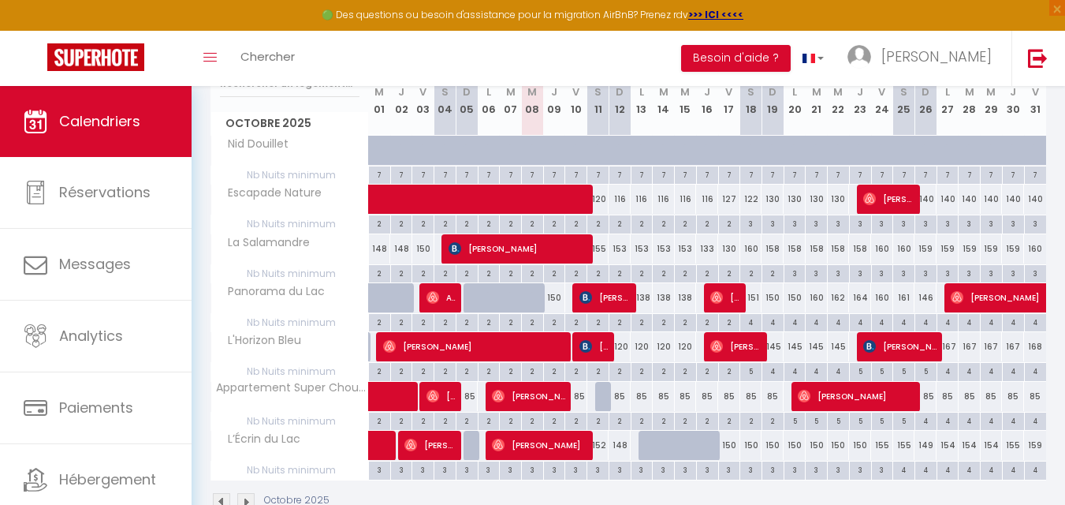
scroll to position [304, 0]
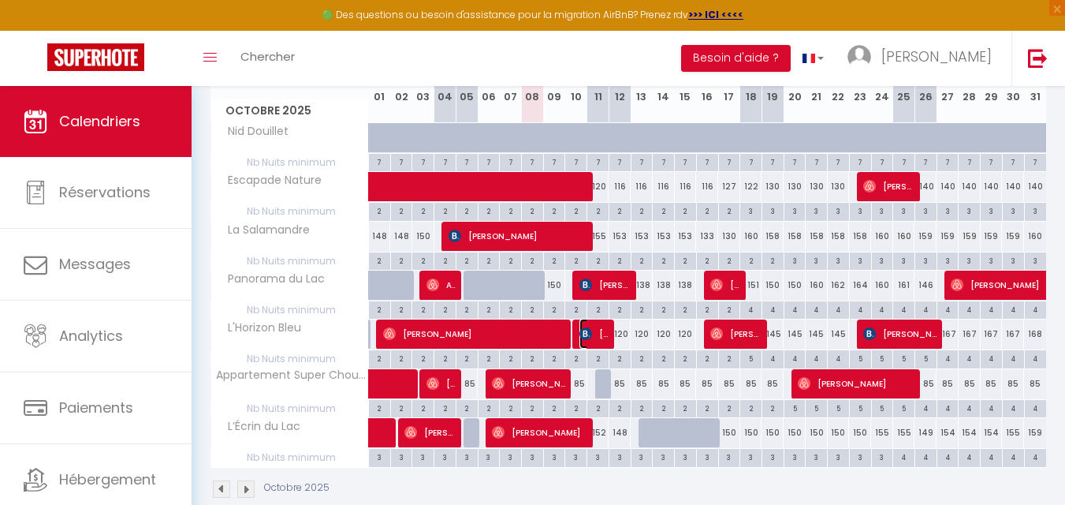
click at [591, 330] on img at bounding box center [586, 333] width 13 height 13
select select "OK"
select select "KO"
select select "1"
select select "0"
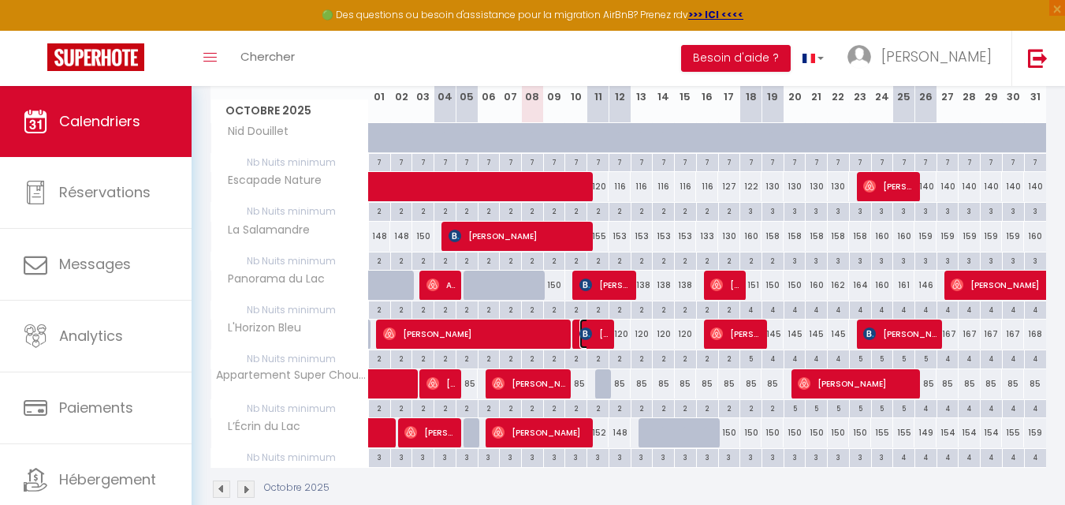
select select "1"
select select
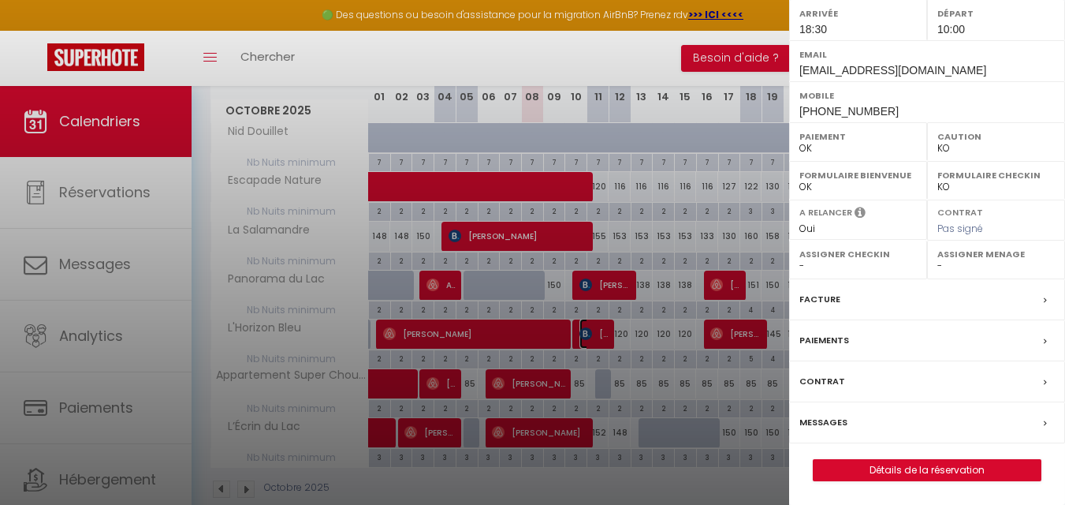
scroll to position [332, 0]
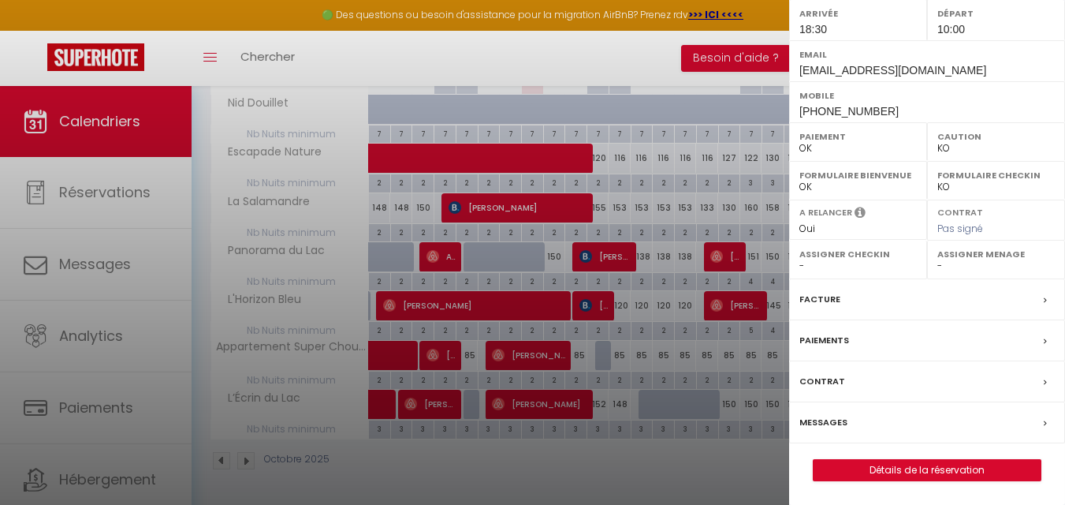
click at [709, 473] on div at bounding box center [532, 252] width 1065 height 505
